Goal: Check status: Check status

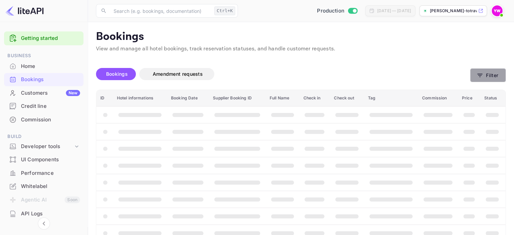
click at [486, 73] on button "Filter" at bounding box center [488, 75] width 36 height 14
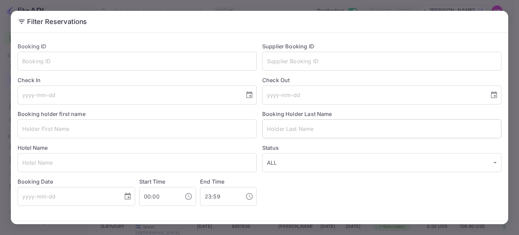
click at [297, 131] on input "text" at bounding box center [381, 128] width 239 height 19
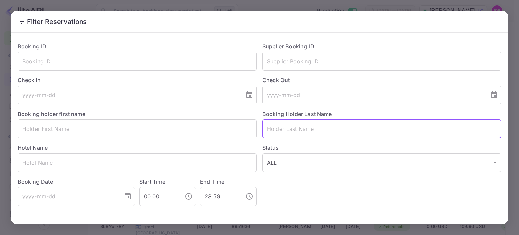
paste input "ZIV DUEV"
drag, startPoint x: 276, startPoint y: 128, endPoint x: 231, endPoint y: 129, distance: 44.3
click at [232, 129] on div "Booking ID ​ Supplier Booking ID ​ Check In ​ Check Out ​ Booking holder first …" at bounding box center [257, 121] width 490 height 169
type input "DUEV"
click at [95, 126] on input "text" at bounding box center [137, 128] width 239 height 19
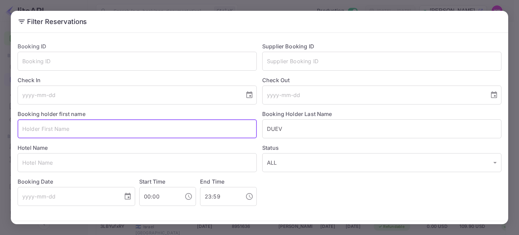
paste input "ZIV"
type input "ZIV"
click at [436, 228] on button "Filter Reservations" at bounding box center [469, 235] width 66 height 15
